Goal: Information Seeking & Learning: Learn about a topic

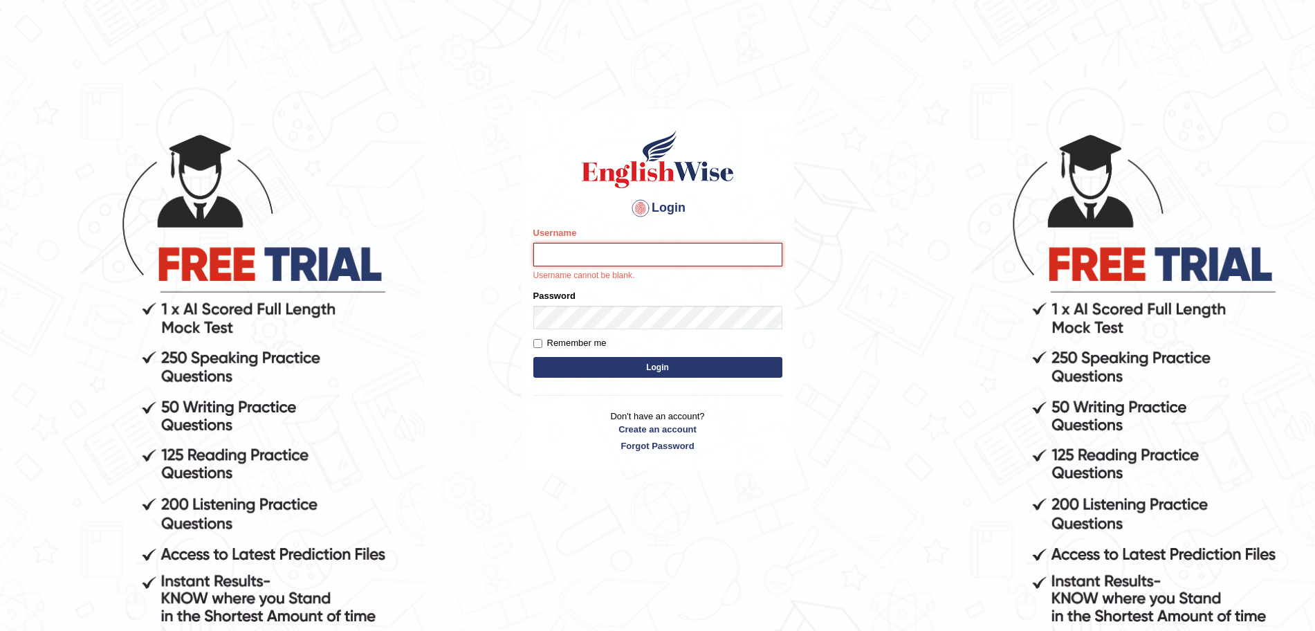
type input "surajshrestha100"
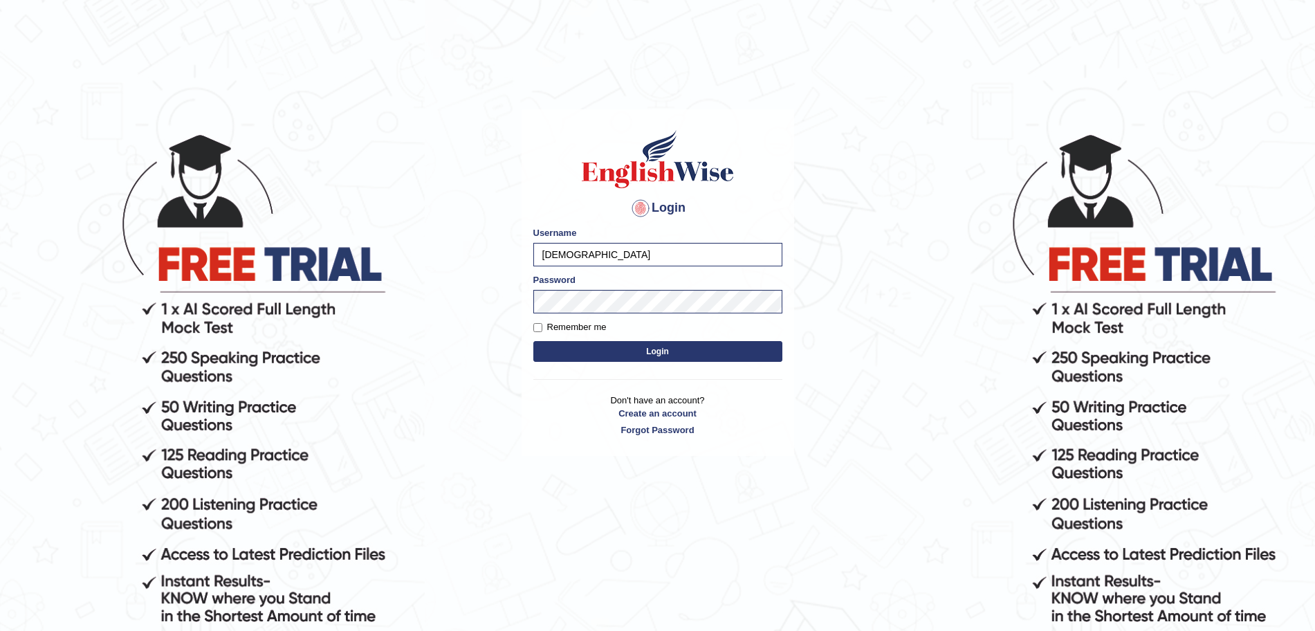
click at [578, 359] on button "Login" at bounding box center [657, 351] width 249 height 21
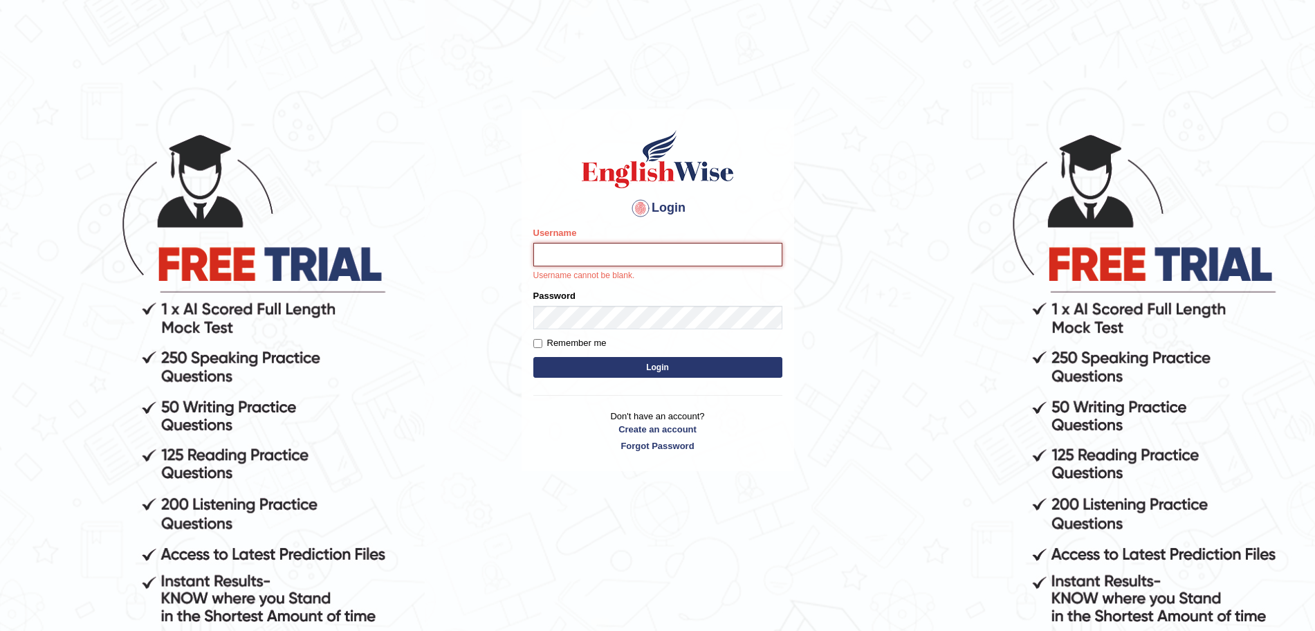
click at [586, 250] on input "Username" at bounding box center [657, 255] width 249 height 24
type input "surajshrestha100"
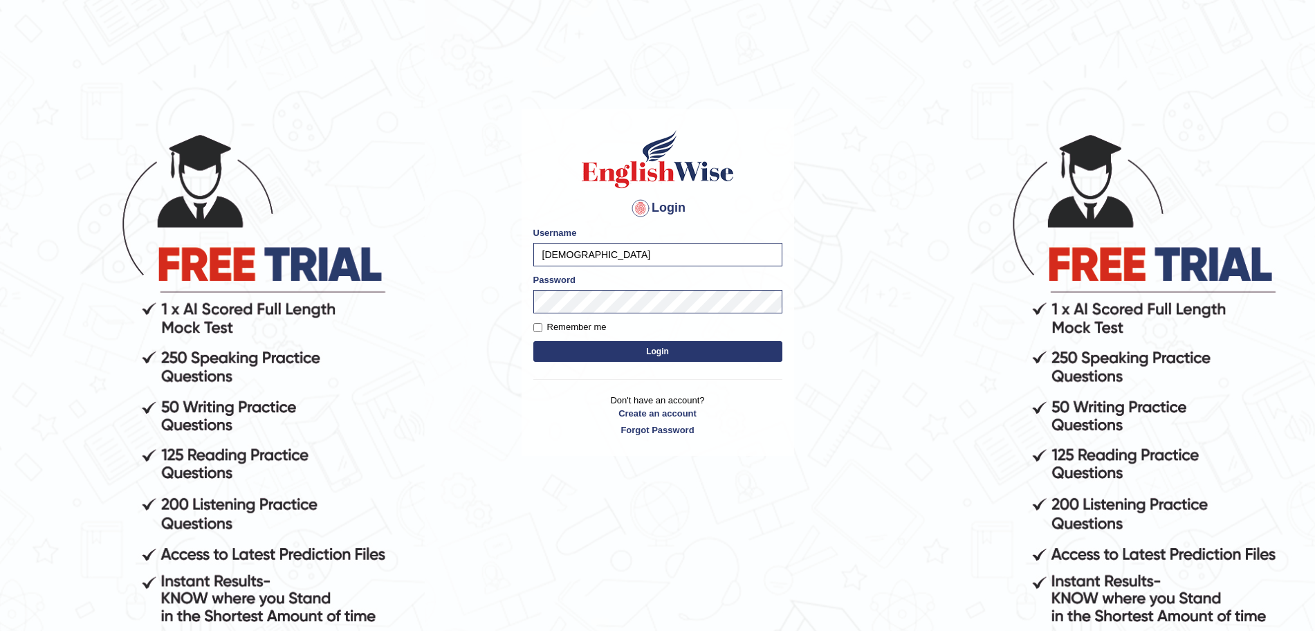
click at [594, 351] on button "Login" at bounding box center [657, 351] width 249 height 21
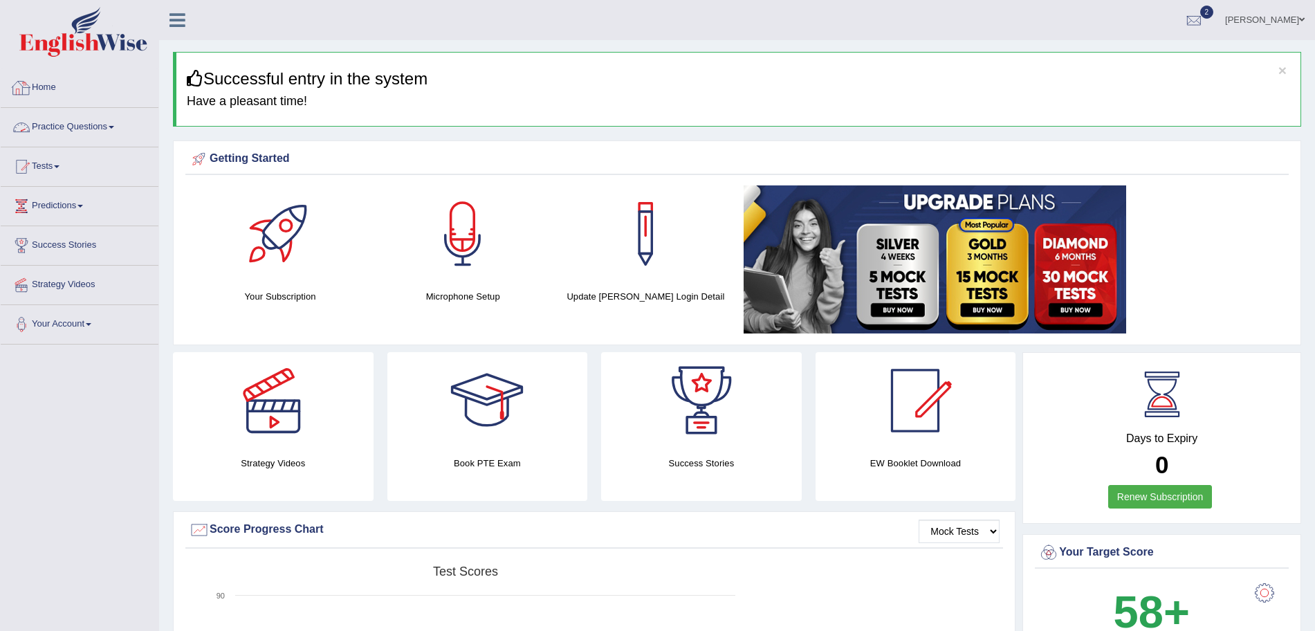
click at [87, 145] on li "Practice Questions Speaking Practice Read Aloud Repeat Sentence Describe Image …" at bounding box center [80, 127] width 158 height 39
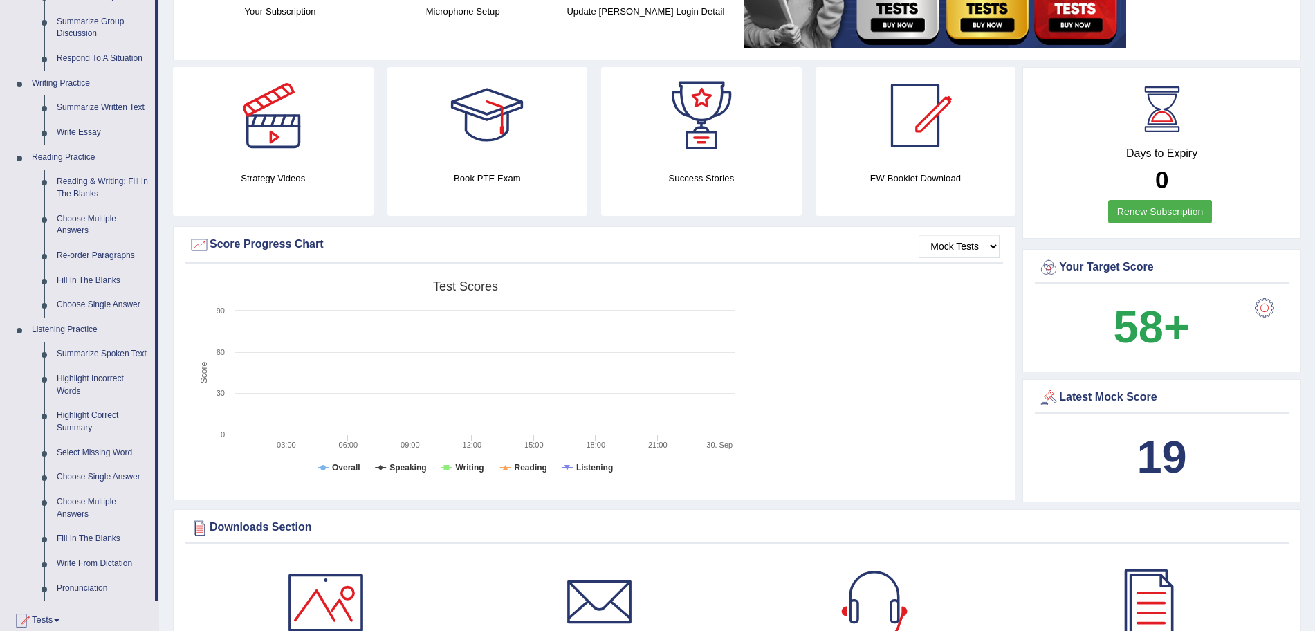
scroll to position [279, 0]
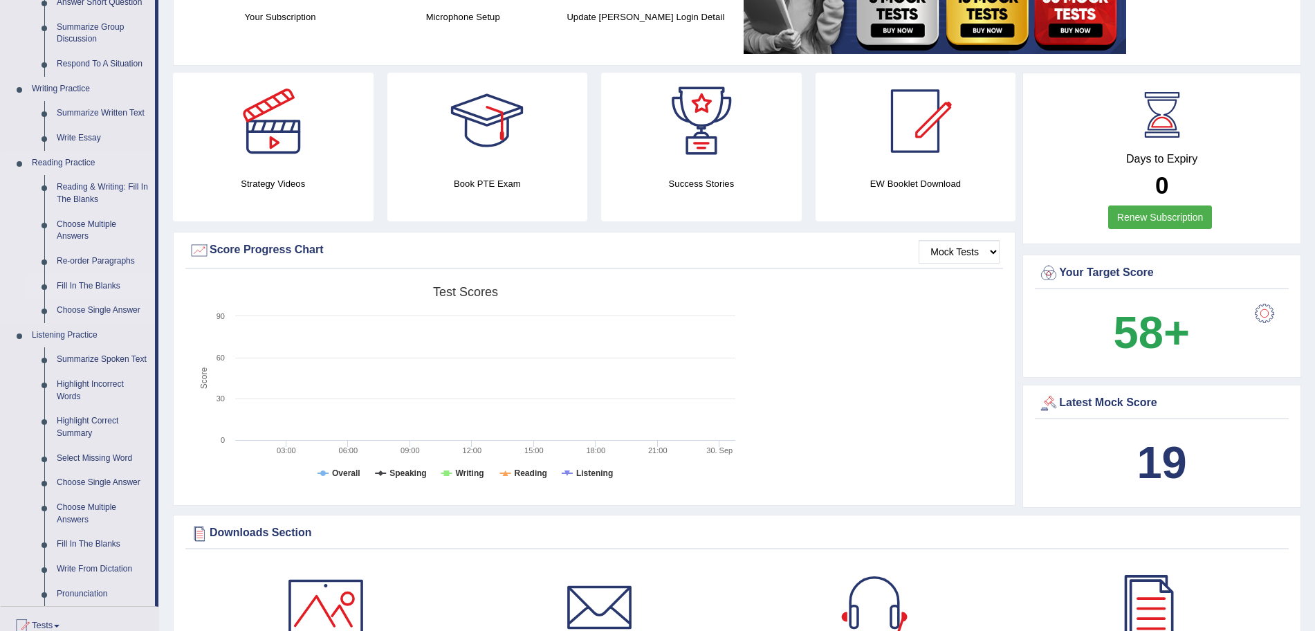
click at [107, 284] on link "Fill In The Blanks" at bounding box center [102, 286] width 104 height 25
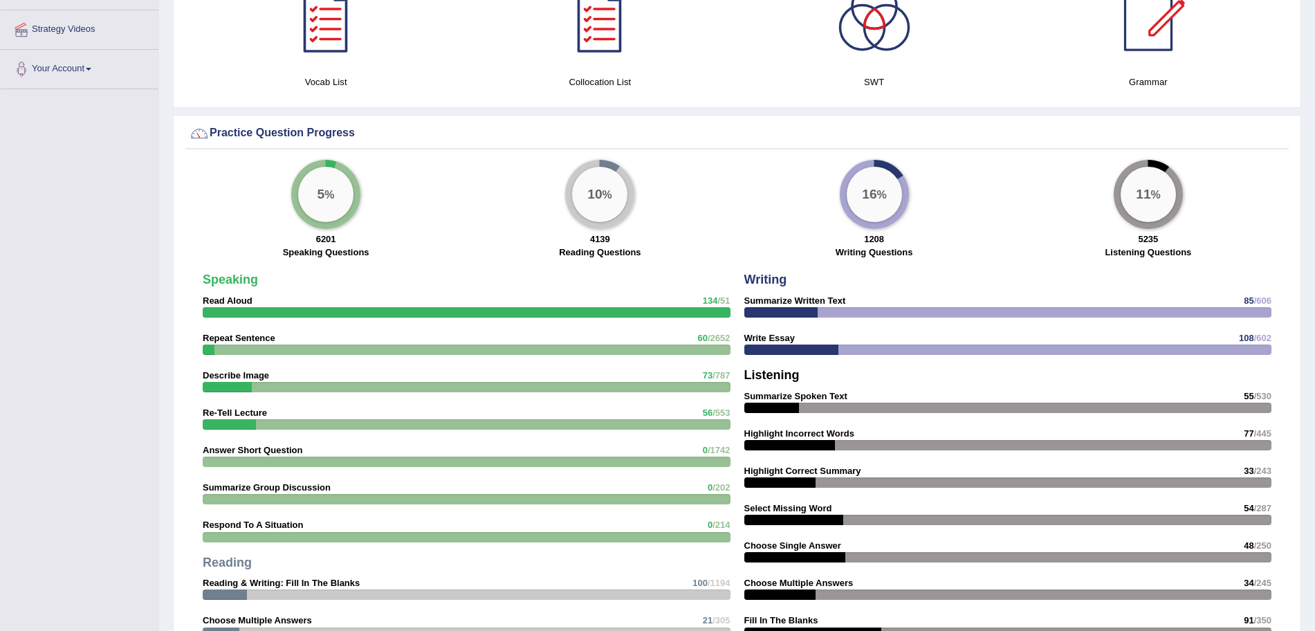
scroll to position [927, 0]
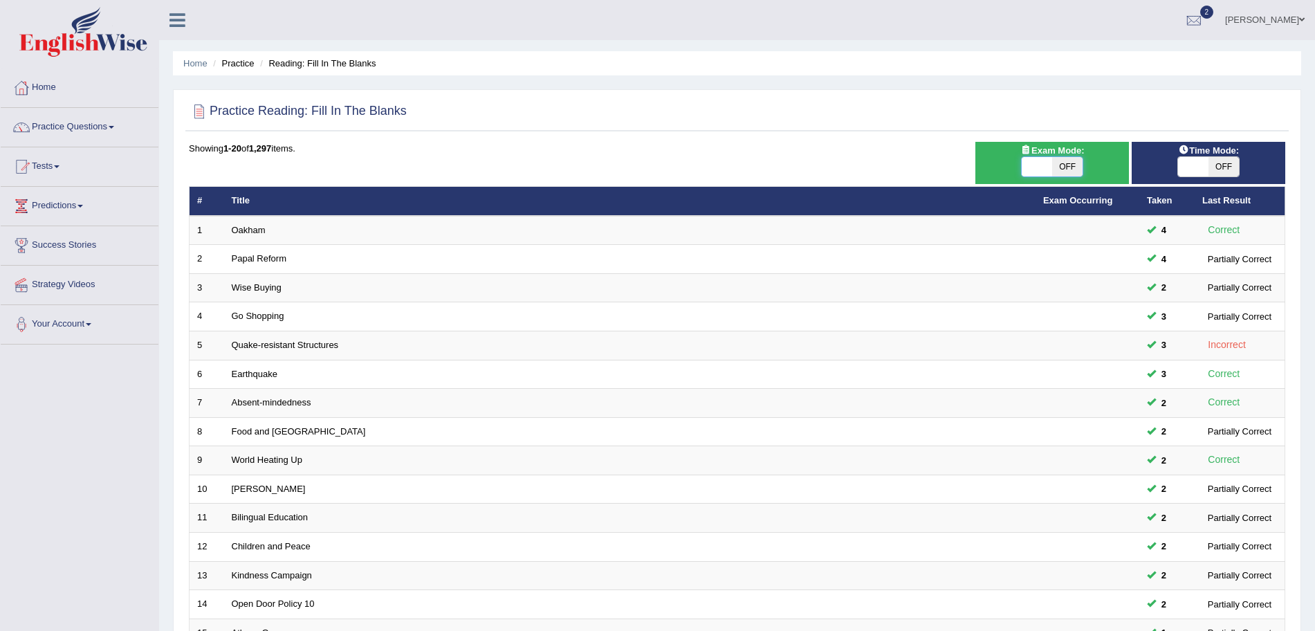
click at [1050, 169] on span at bounding box center [1036, 166] width 30 height 19
checkbox input "true"
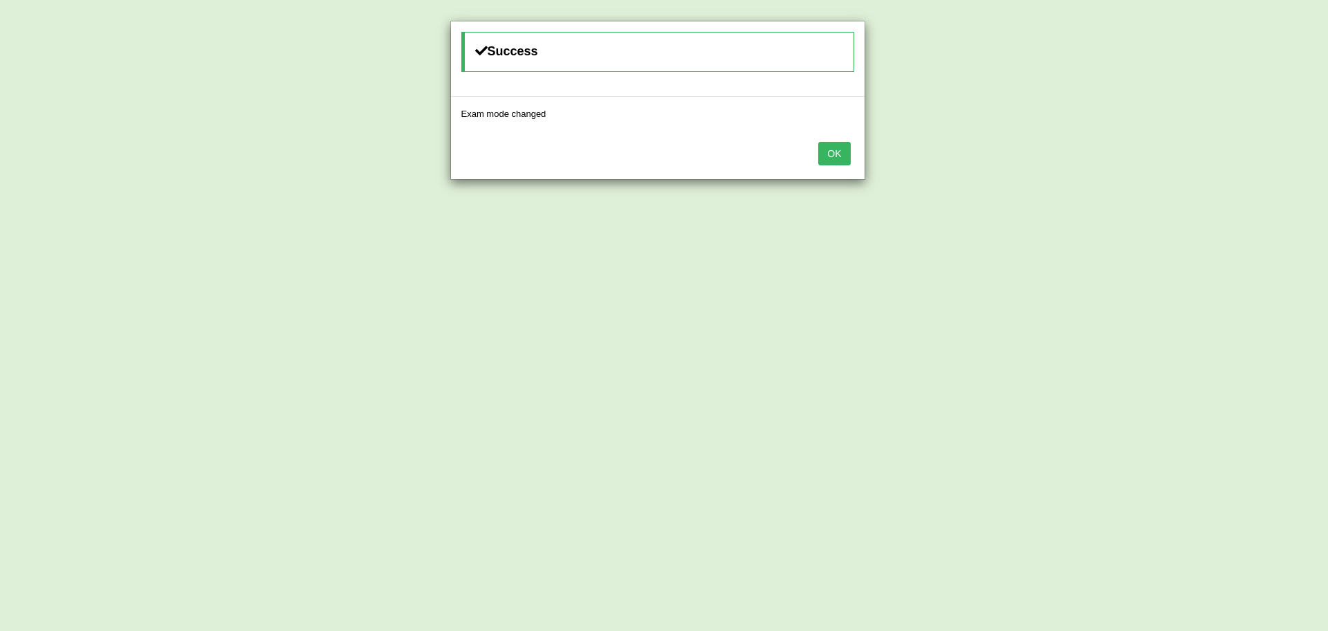
click at [833, 150] on button "OK" at bounding box center [834, 154] width 32 height 24
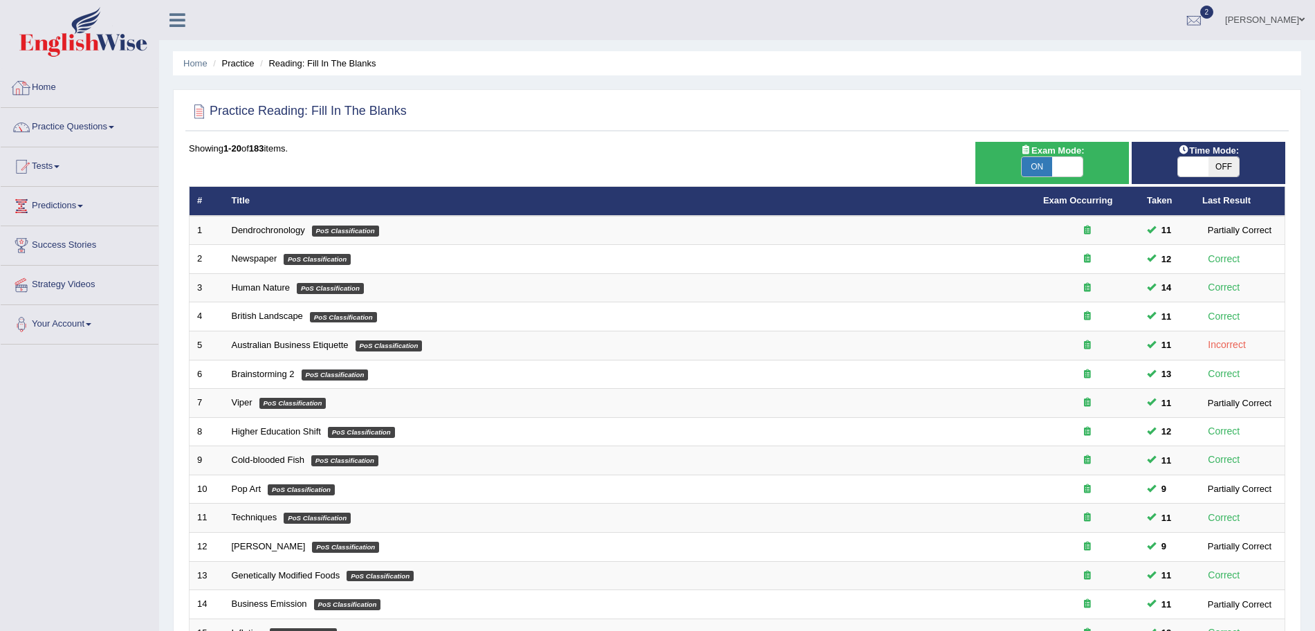
click at [48, 79] on link "Home" at bounding box center [80, 85] width 158 height 35
